Goal: Find specific page/section: Find specific page/section

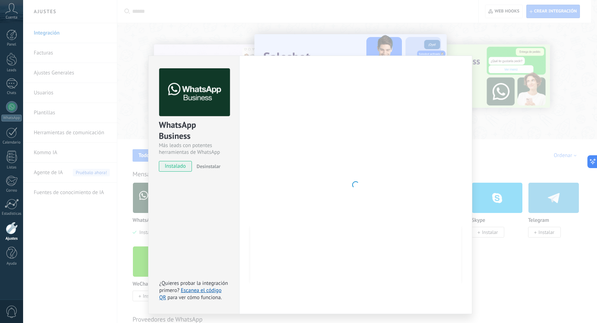
click at [211, 109] on img at bounding box center [194, 92] width 71 height 48
click at [460, 70] on div at bounding box center [355, 184] width 211 height 233
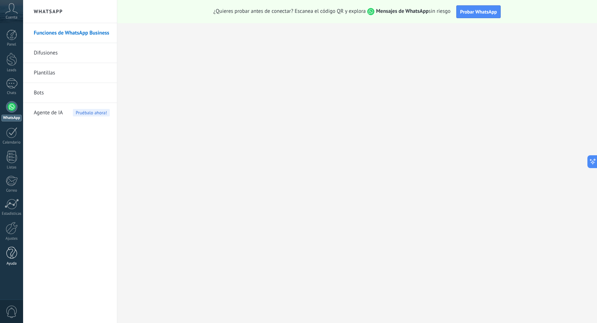
click at [12, 259] on link "Ayuda" at bounding box center [11, 255] width 23 height 19
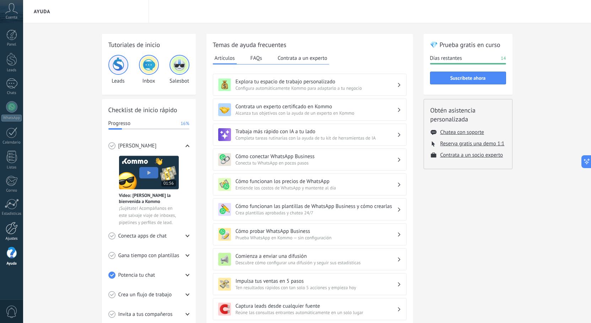
click at [12, 235] on link "Ajustes" at bounding box center [11, 231] width 23 height 19
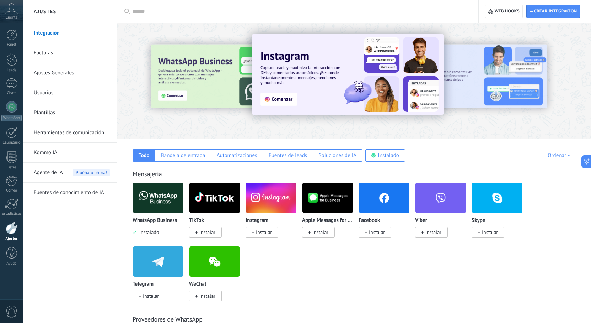
click at [59, 33] on link "Integración" at bounding box center [72, 33] width 76 height 20
click at [175, 95] on div at bounding box center [180, 81] width 156 height 64
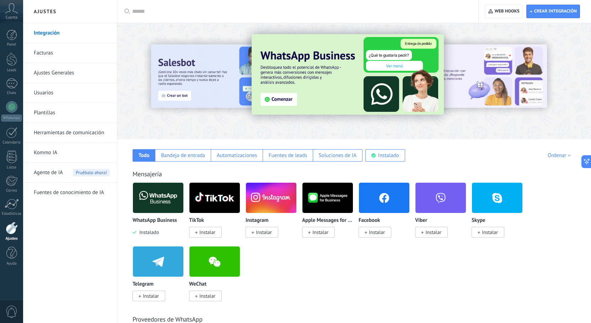
click at [305, 102] on img at bounding box center [348, 74] width 192 height 80
